Goal: Transaction & Acquisition: Download file/media

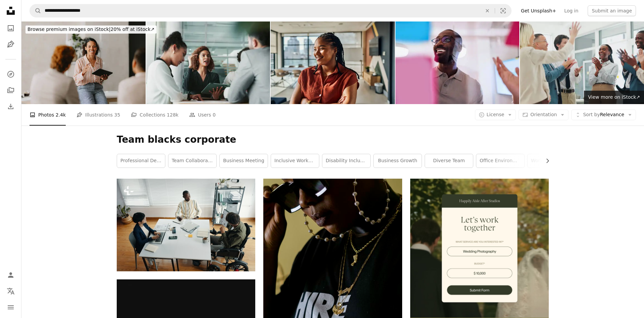
scroll to position [1333, 0]
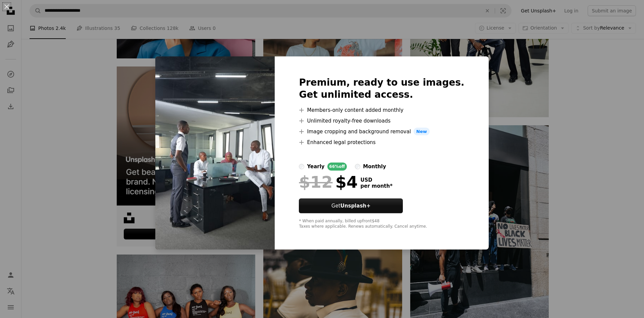
click at [576, 80] on div "An X shape Premium, ready to use images. Get unlimited access. A plus sign Memb…" at bounding box center [322, 159] width 644 height 318
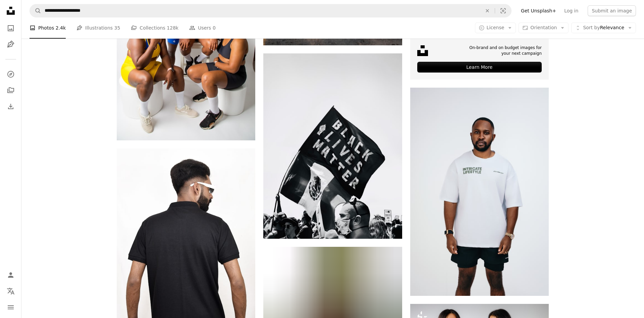
scroll to position [2836, 0]
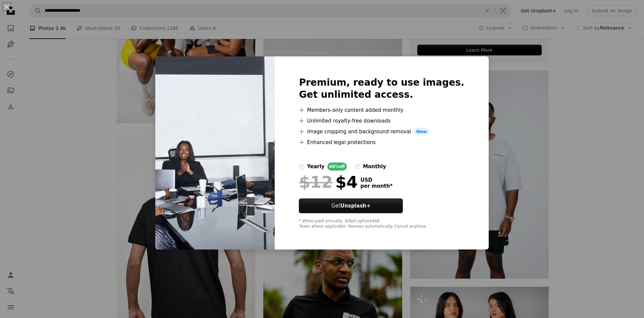
click at [561, 164] on div "An X shape Premium, ready to use images. Get unlimited access. A plus sign Memb…" at bounding box center [322, 159] width 644 height 318
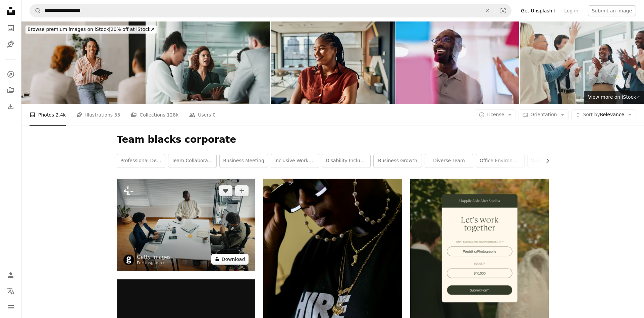
click at [234, 254] on button "A lock Download" at bounding box center [230, 259] width 38 height 11
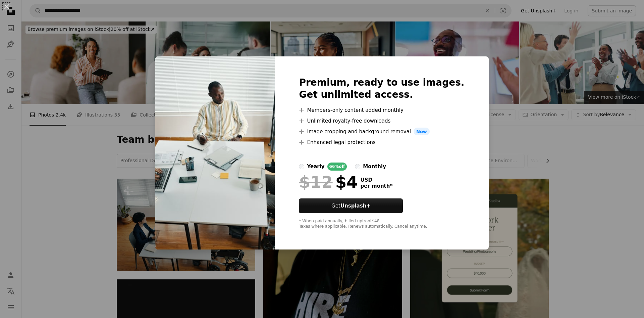
click at [503, 92] on div "An X shape Premium, ready to use images. Get unlimited access. A plus sign Memb…" at bounding box center [322, 159] width 644 height 318
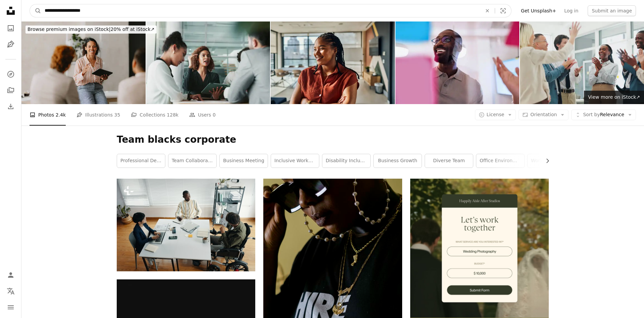
click at [70, 10] on input "**********" at bounding box center [260, 10] width 439 height 13
type input "**********"
click button "A magnifying glass" at bounding box center [35, 10] width 11 height 13
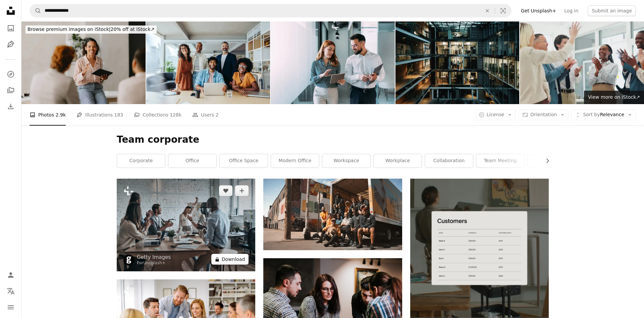
click at [235, 254] on button "A lock Download" at bounding box center [230, 259] width 38 height 11
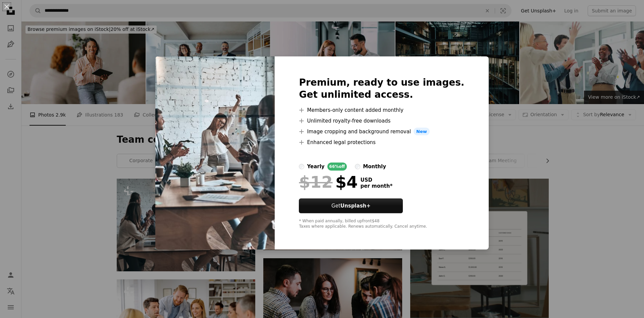
click at [508, 120] on div "An X shape Premium, ready to use images. Get unlimited access. A plus sign Memb…" at bounding box center [322, 159] width 644 height 318
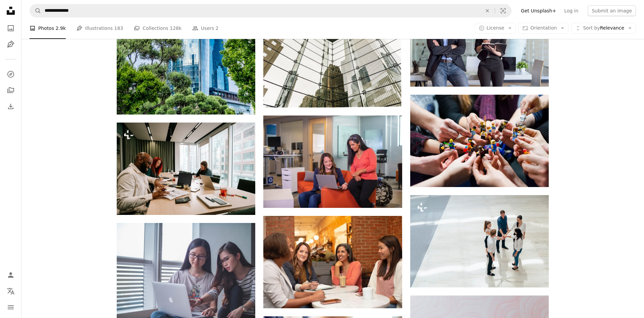
scroll to position [841, 0]
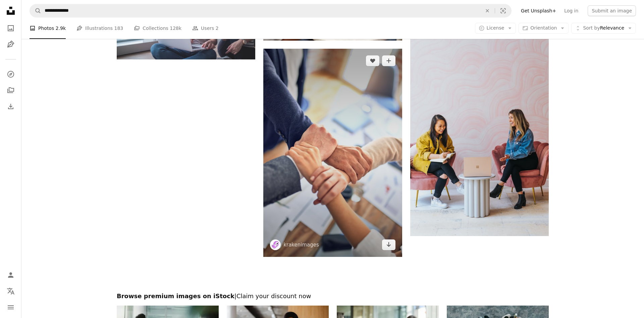
click at [365, 144] on img at bounding box center [332, 153] width 138 height 208
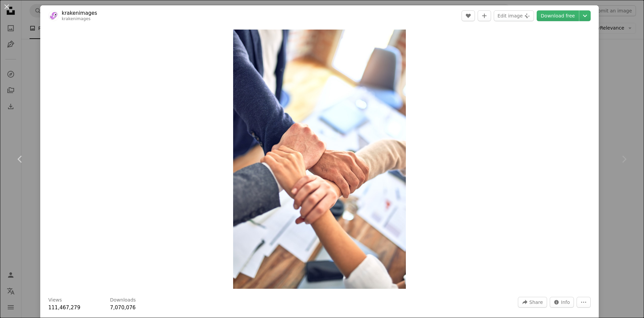
click at [624, 90] on div "An X shape Chevron left Chevron right krakenimages krakenimages A heart A plus …" at bounding box center [322, 159] width 644 height 318
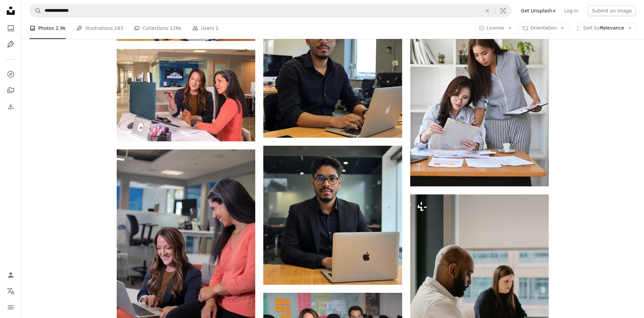
scroll to position [1113, 0]
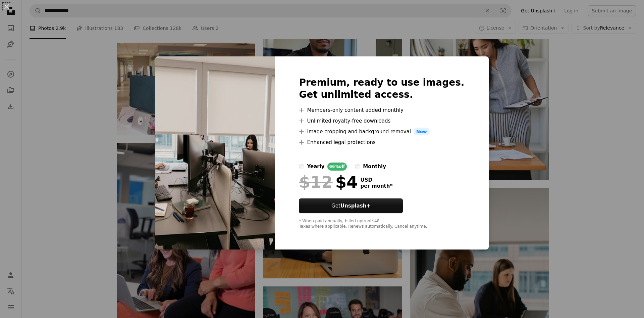
click at [570, 171] on div "An X shape Premium, ready to use images. Get unlimited access. A plus sign Memb…" at bounding box center [322, 159] width 644 height 318
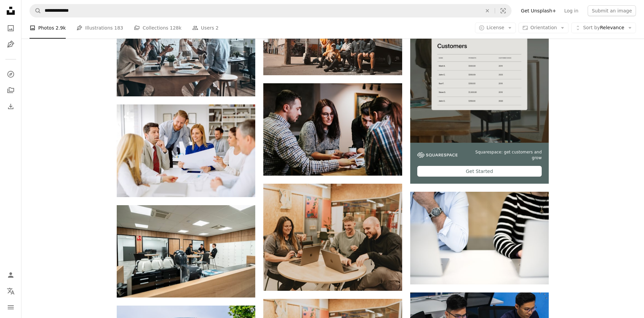
scroll to position [1370, 0]
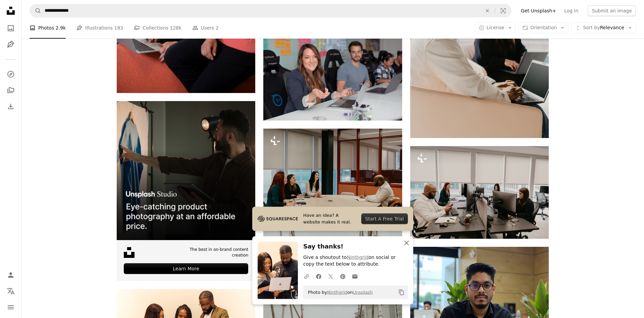
click at [406, 243] on icon "An X shape" at bounding box center [406, 243] width 8 height 8
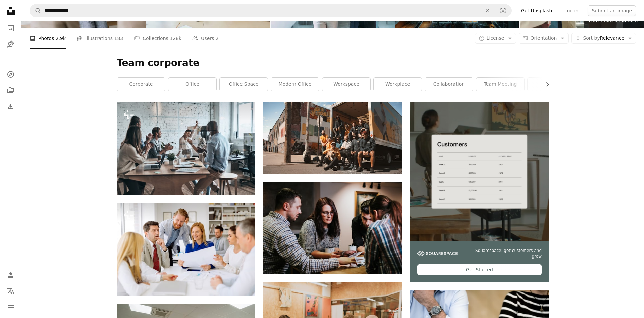
scroll to position [0, 0]
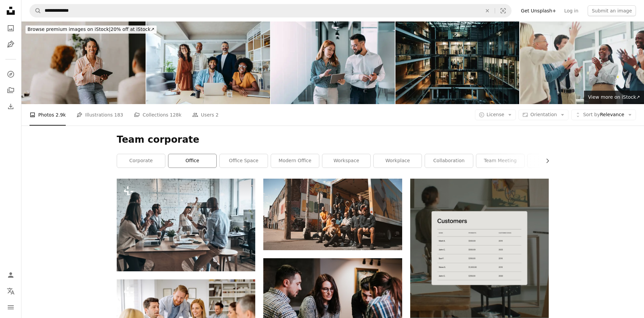
click at [194, 154] on link "office" at bounding box center [192, 160] width 48 height 13
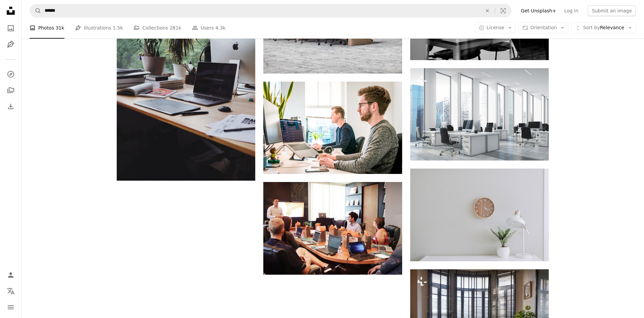
scroll to position [707, 0]
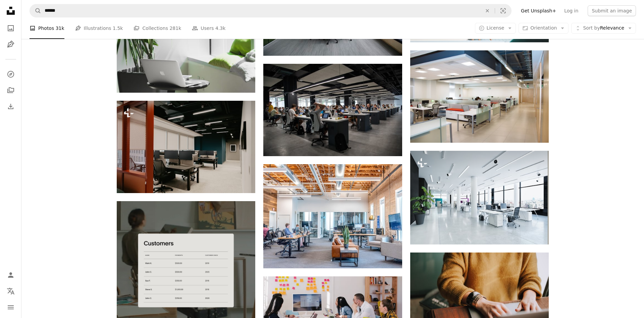
scroll to position [1430, 0]
